Goal: Task Accomplishment & Management: Manage account settings

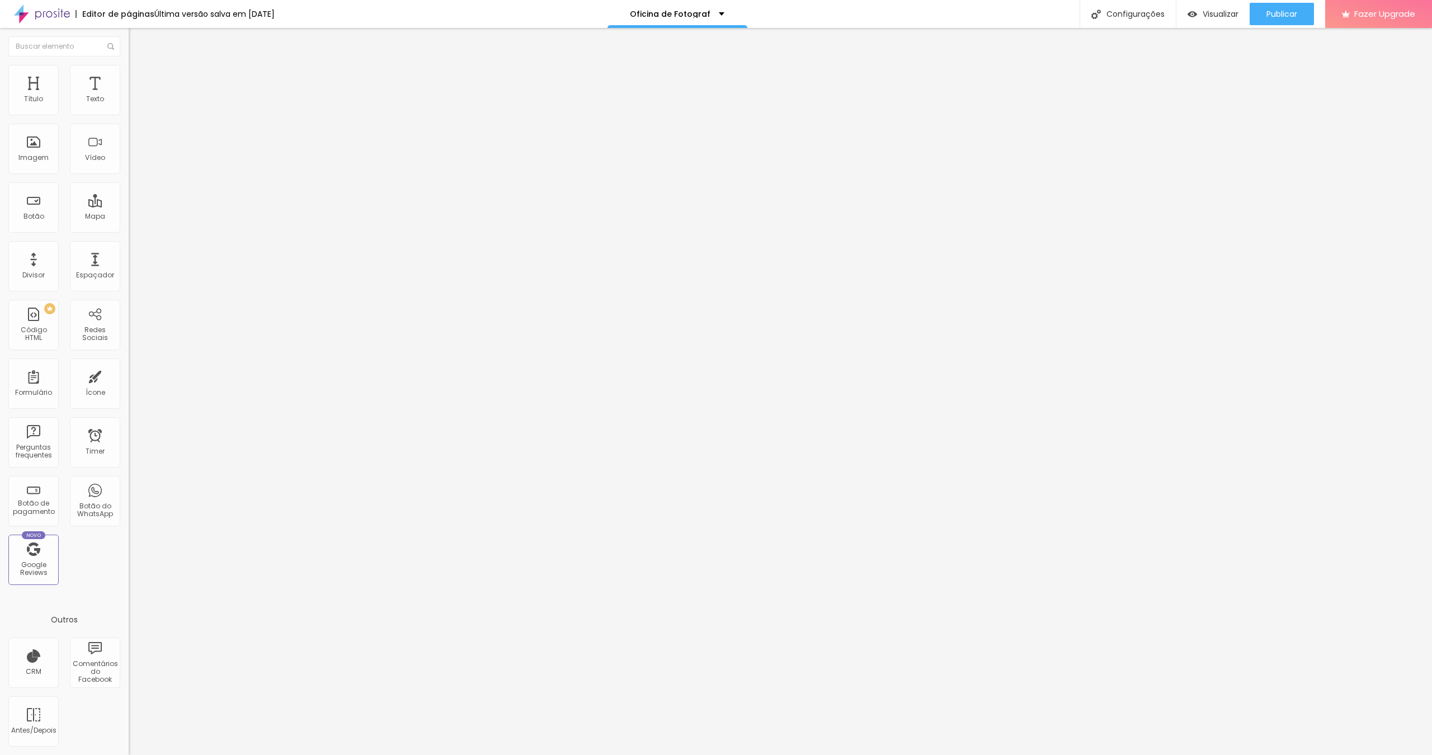
click at [129, 96] on span "Trocar imagem" at bounding box center [159, 92] width 61 height 10
click at [842, 16] on span "Publicar" at bounding box center [1282, 14] width 31 height 9
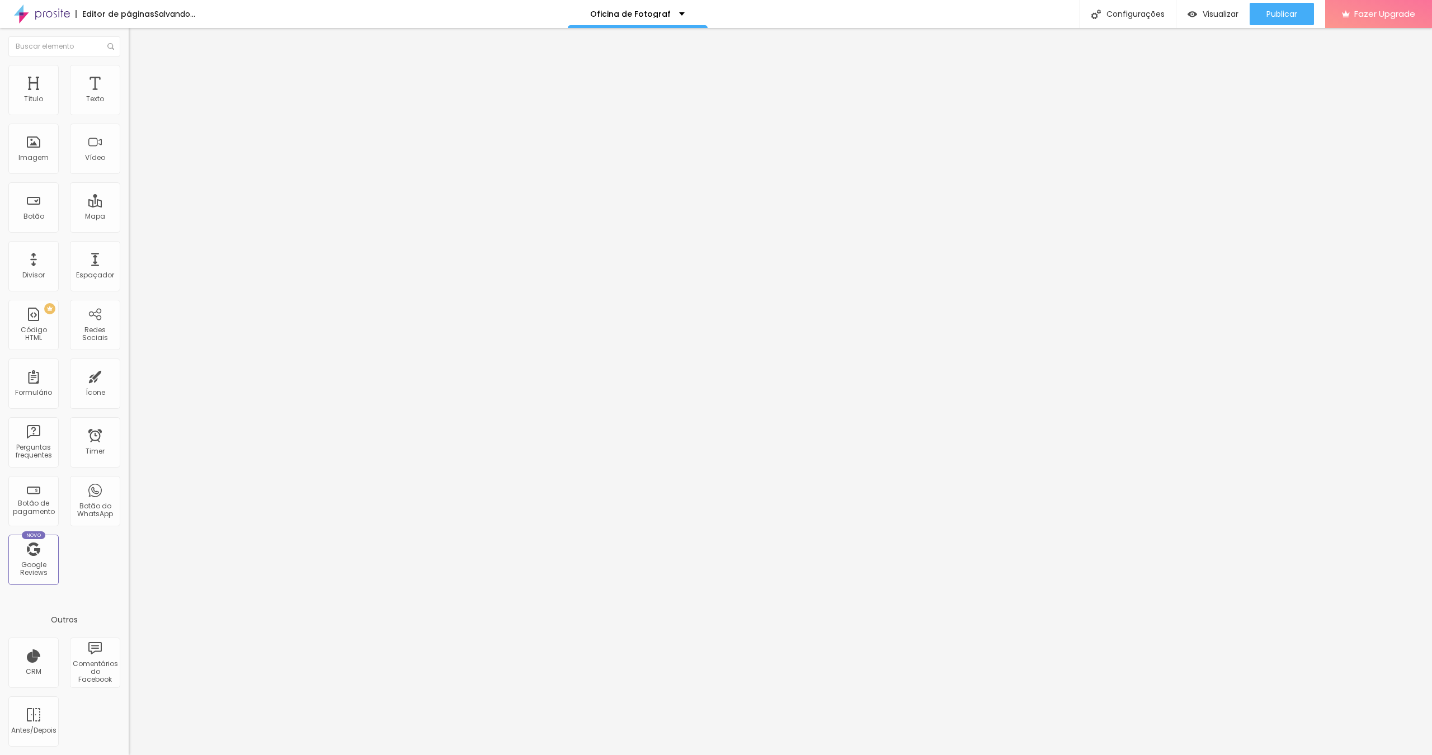
click at [129, 96] on span "Trocar imagem" at bounding box center [159, 92] width 61 height 10
click at [842, 491] on div at bounding box center [716, 767] width 1432 height 10
click at [129, 96] on span "Trocar imagem" at bounding box center [159, 92] width 61 height 10
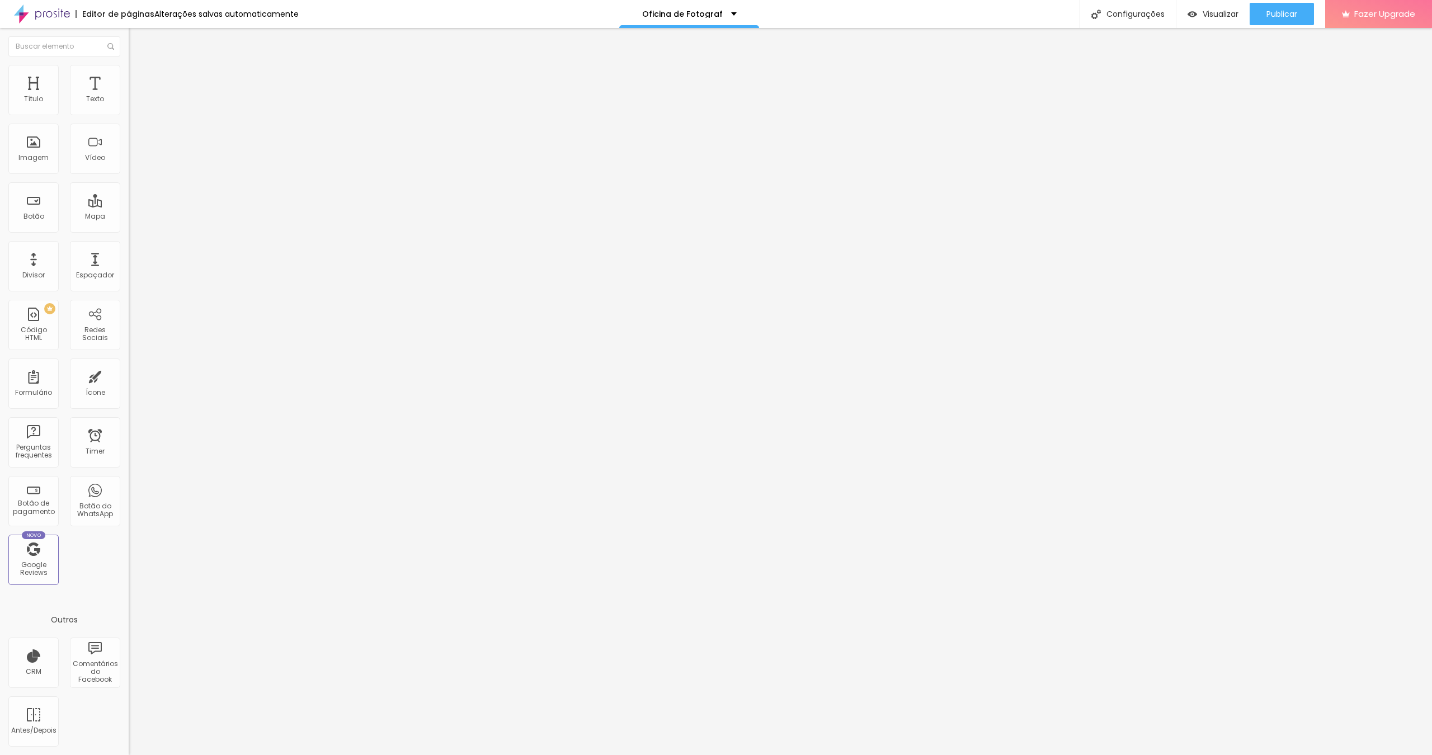
click at [129, 96] on span "Trocar imagem" at bounding box center [159, 92] width 61 height 10
click at [842, 21] on button "Publicar" at bounding box center [1282, 14] width 64 height 22
